Goal: Task Accomplishment & Management: Manage account settings

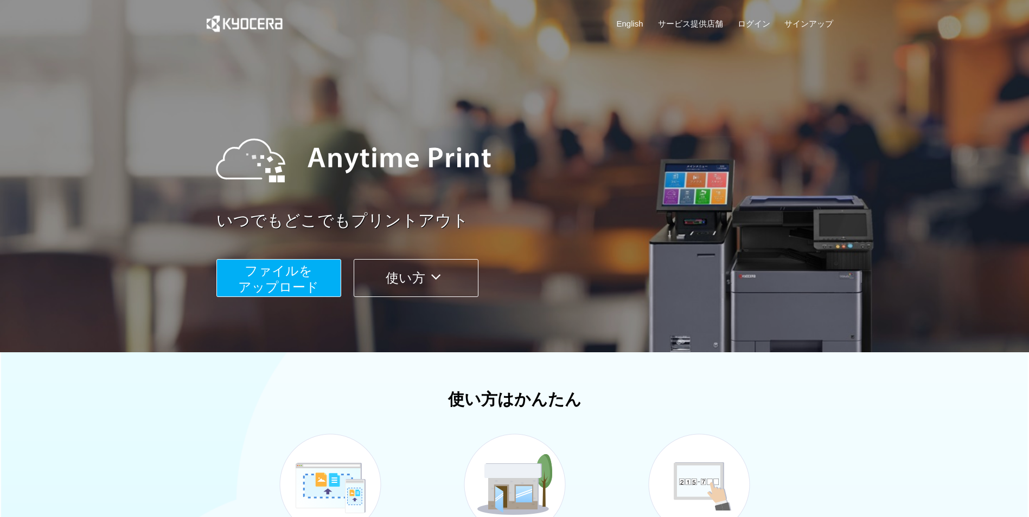
click at [296, 278] on span "ファイルを ​​アップロード" at bounding box center [278, 279] width 81 height 31
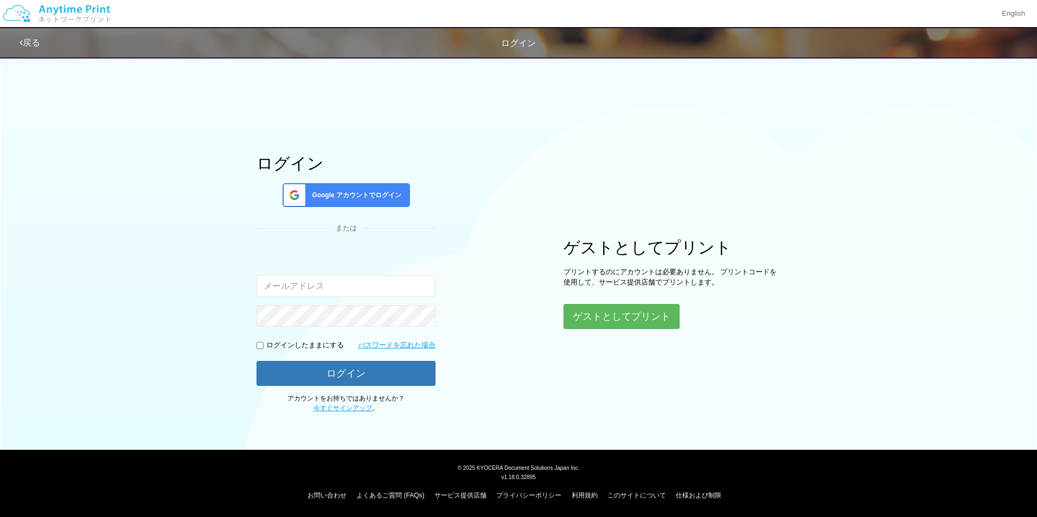
type input "[EMAIL_ADDRESS][DOMAIN_NAME]"
click at [391, 372] on button "ログイン" at bounding box center [345, 373] width 179 height 24
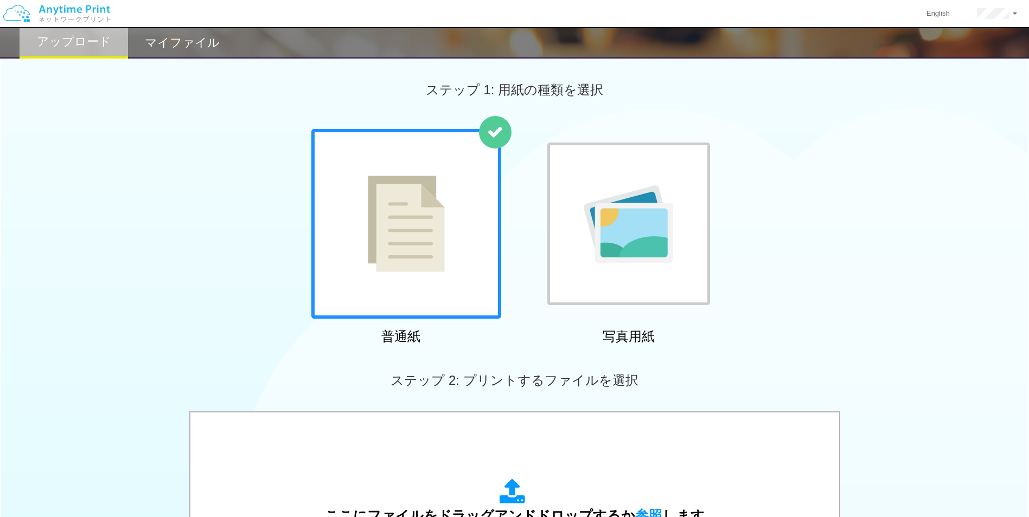
click at [191, 52] on div "マイファイル" at bounding box center [182, 42] width 108 height 31
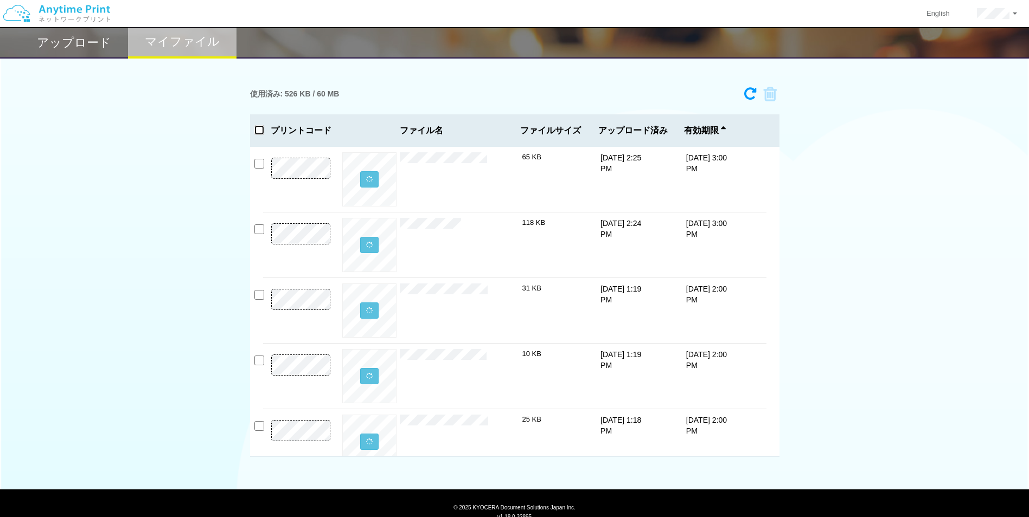
click at [258, 130] on input "checkbox" at bounding box center [259, 130] width 10 height 10
checkbox input "true"
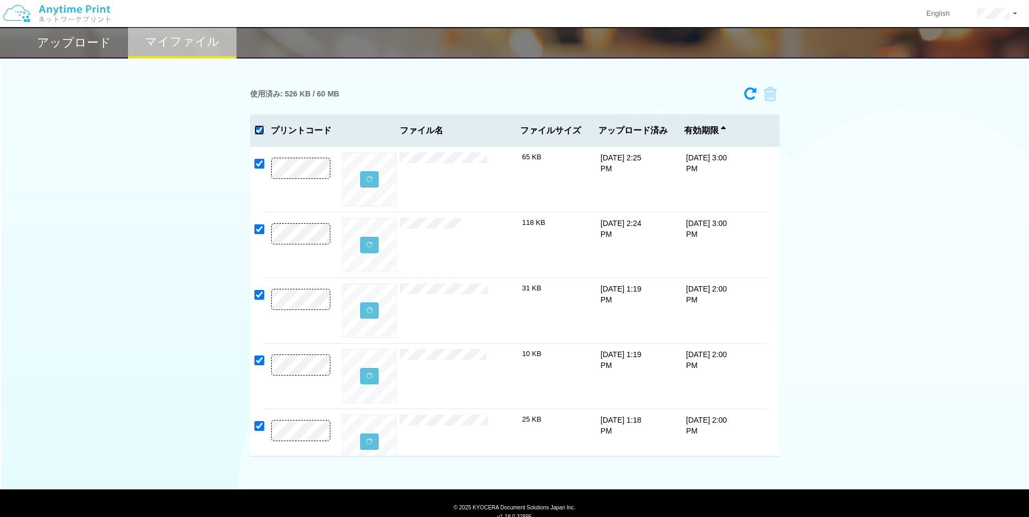
checkbox input "true"
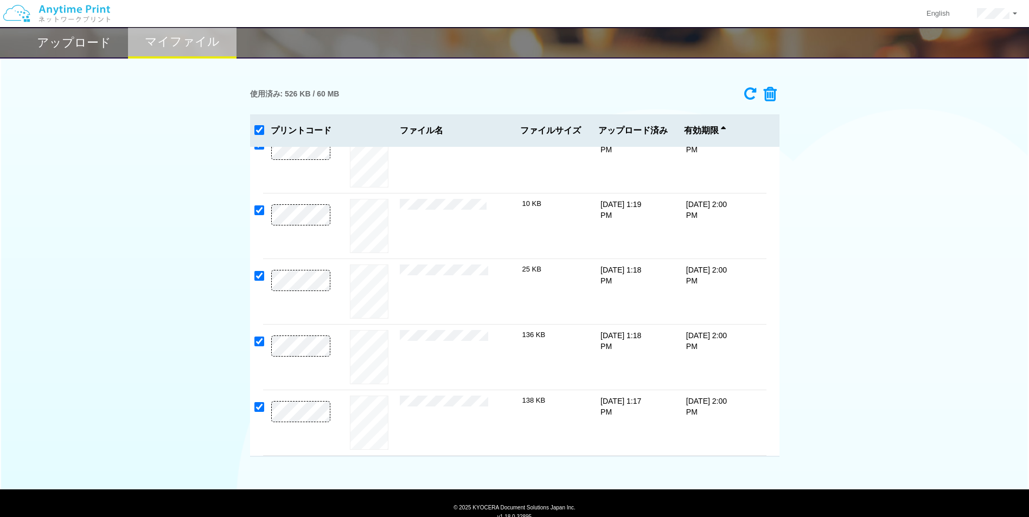
click at [760, 89] on icon at bounding box center [766, 94] width 21 height 16
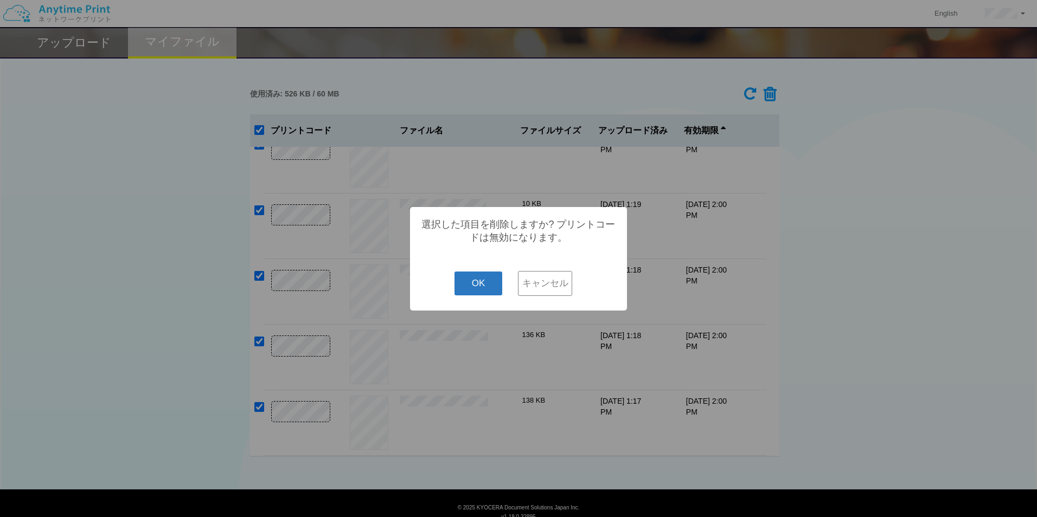
click at [477, 283] on button "OK" at bounding box center [478, 284] width 48 height 24
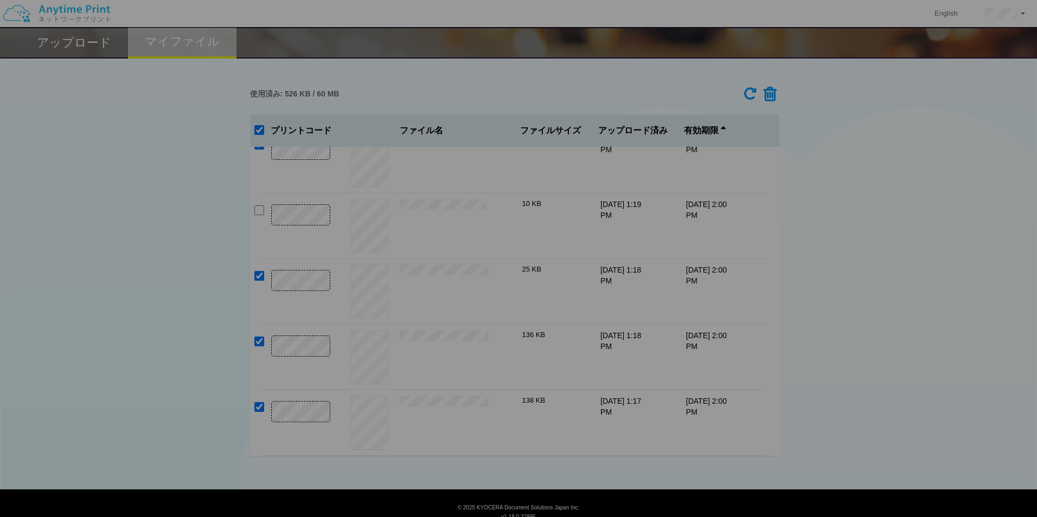
checkbox input "false"
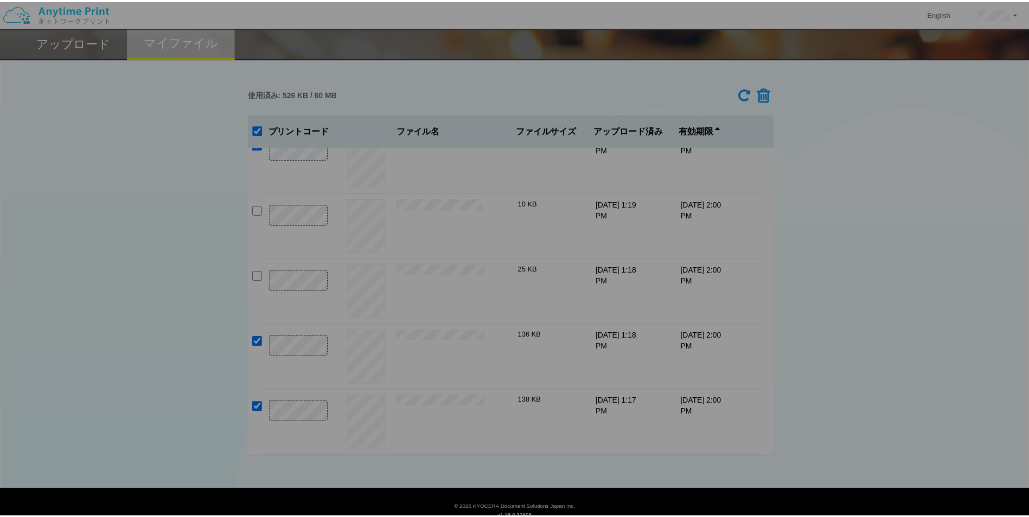
checkbox input "false"
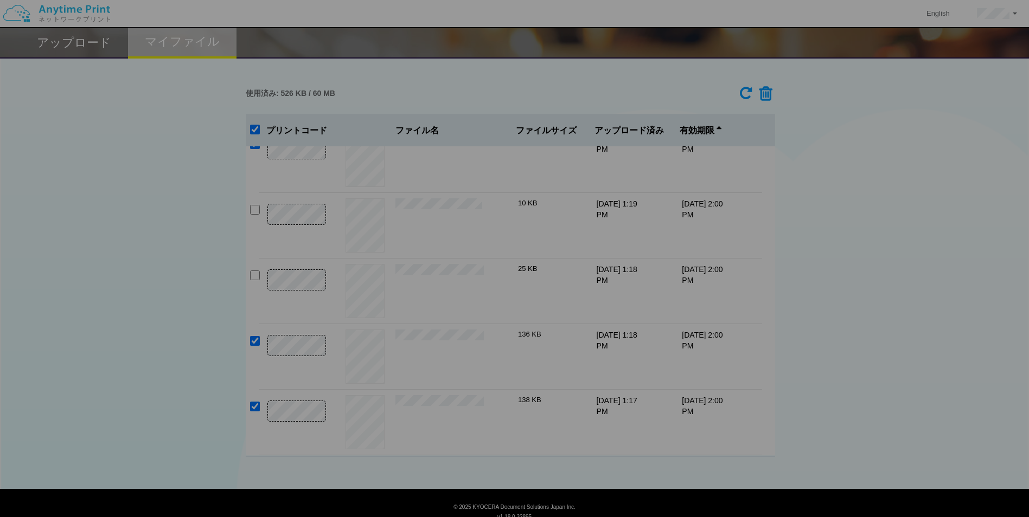
checkbox input "false"
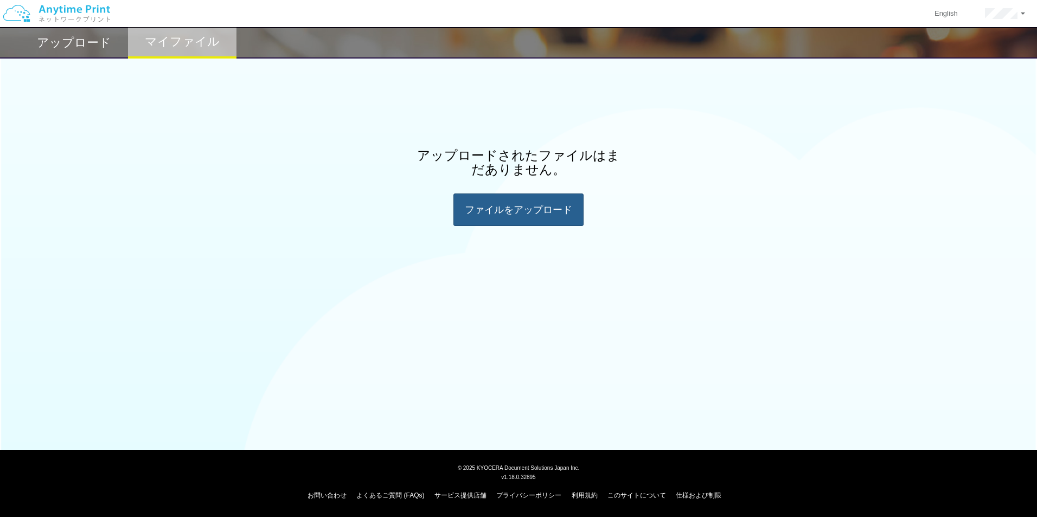
click at [509, 209] on div "ファイルを​​アップロード" at bounding box center [518, 210] width 130 height 33
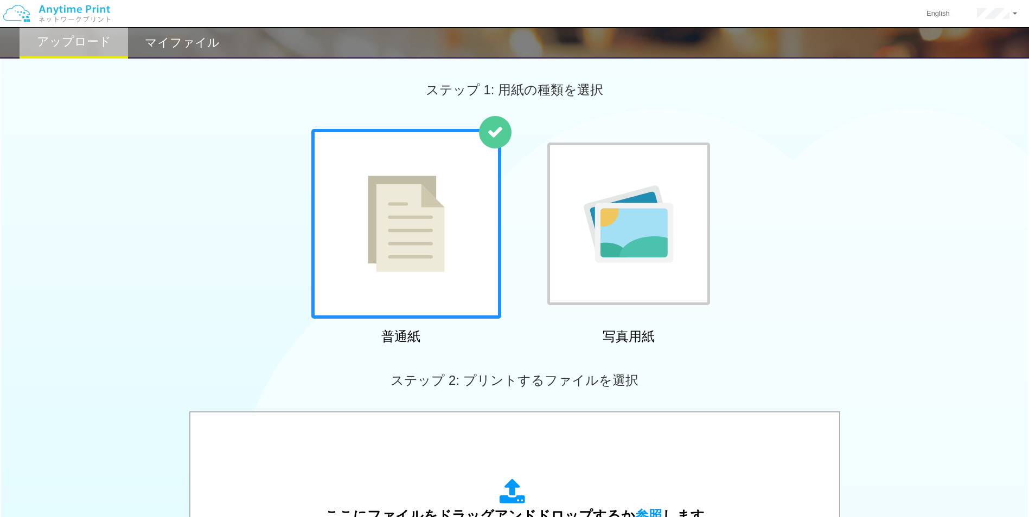
click at [183, 43] on h2 "マイファイル" at bounding box center [182, 42] width 75 height 13
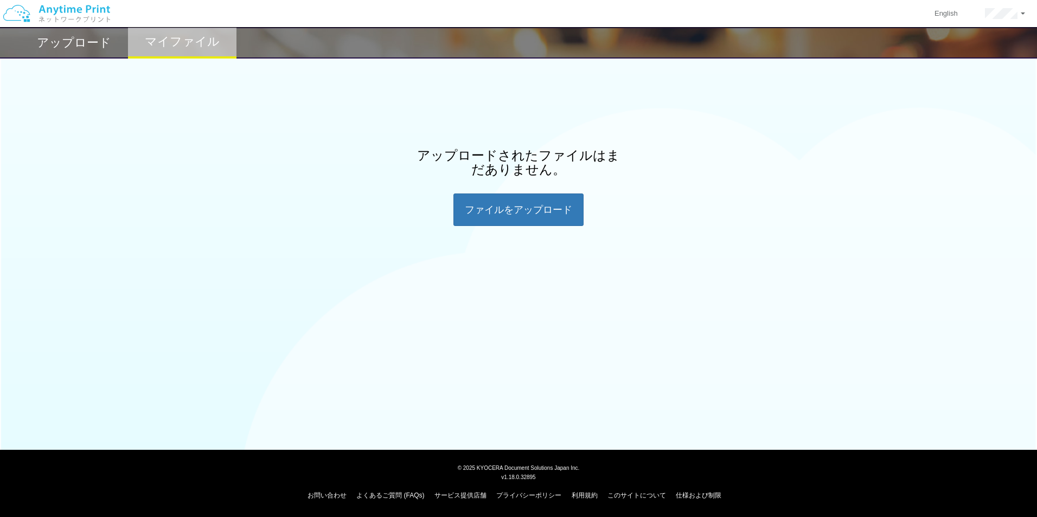
click at [67, 43] on h2 "アップロード" at bounding box center [74, 42] width 74 height 13
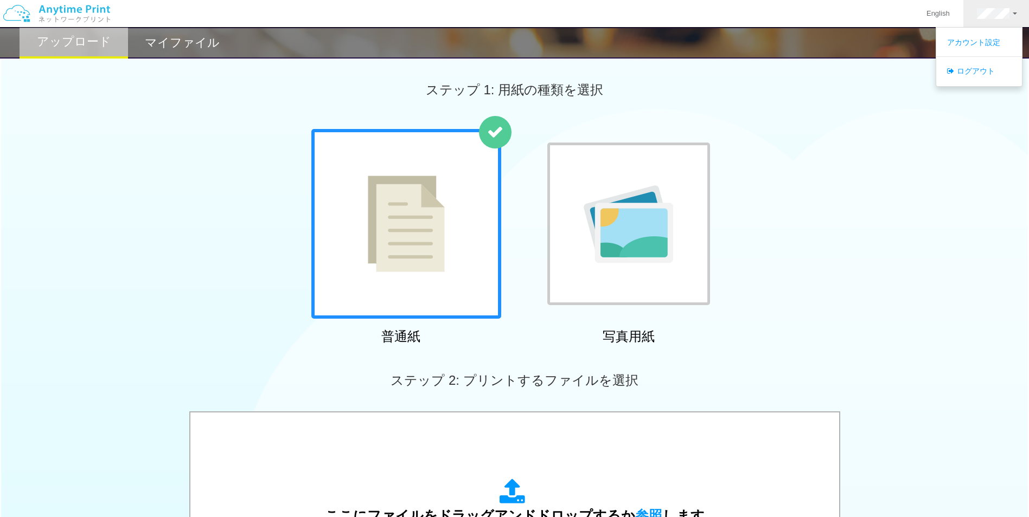
click at [206, 49] on h2 "マイファイル" at bounding box center [182, 42] width 75 height 13
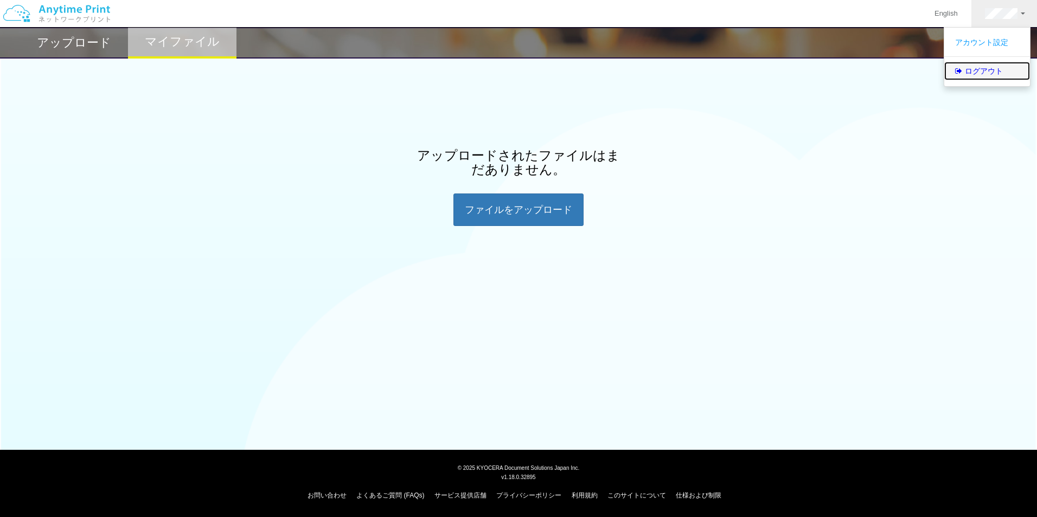
click at [967, 74] on link "ログアウト" at bounding box center [987, 71] width 86 height 18
